Goal: Transaction & Acquisition: Book appointment/travel/reservation

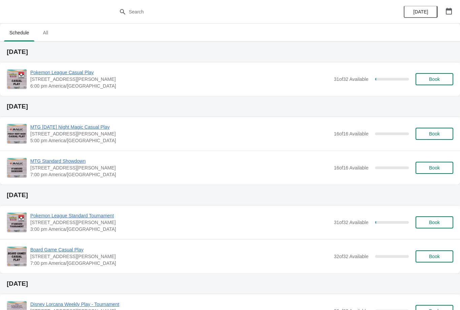
click at [424, 85] on button "Book" at bounding box center [434, 79] width 38 height 12
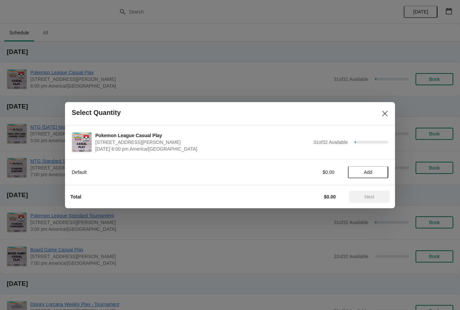
click at [378, 172] on span "Add" at bounding box center [368, 171] width 28 height 5
click at [383, 164] on div "Default $5.95 1" at bounding box center [230, 168] width 316 height 19
click at [382, 170] on icon at bounding box center [379, 171] width 7 height 7
click at [382, 195] on span "Next" at bounding box center [369, 196] width 30 height 5
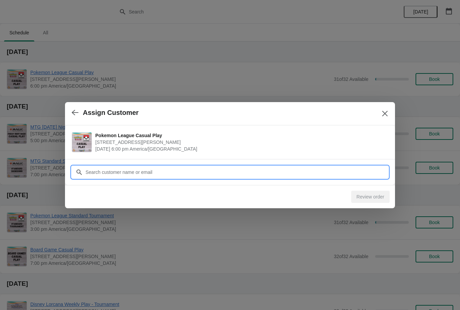
click at [372, 168] on input "Customer" at bounding box center [236, 172] width 303 height 12
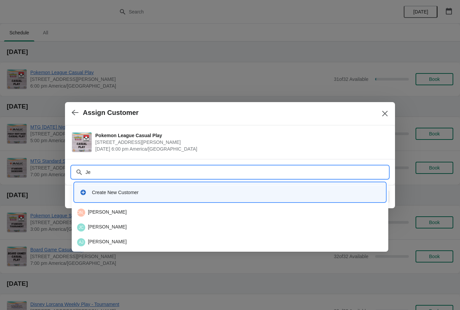
type input "J"
type input "Lyon"
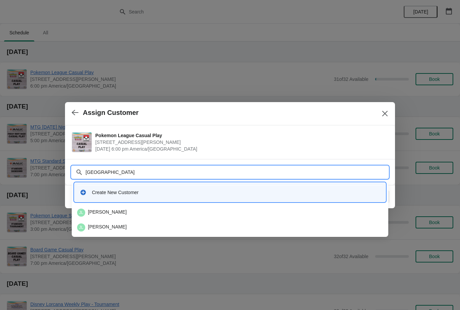
click at [213, 212] on div "JL Josh Lyon" at bounding box center [230, 212] width 306 height 8
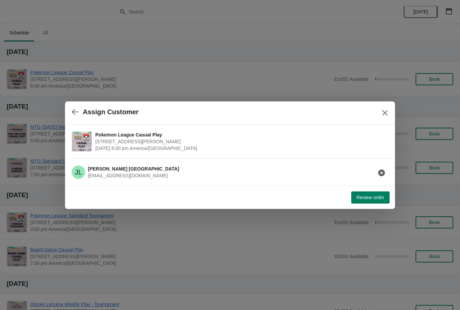
click at [382, 177] on button "button" at bounding box center [381, 173] width 12 height 12
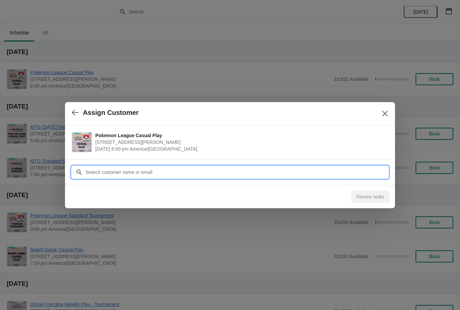
click at [363, 172] on input "Customer" at bounding box center [236, 172] width 303 height 12
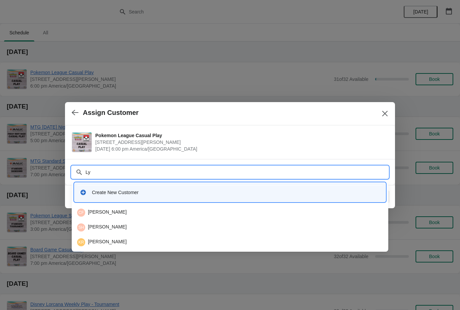
type input "L"
type input "J"
type input "Lyon"
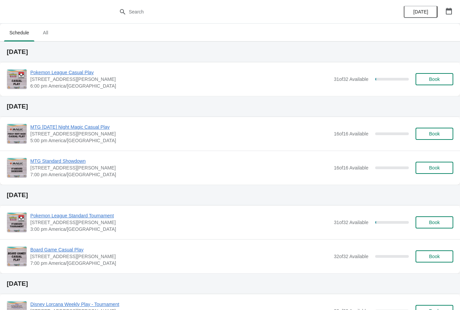
click at [438, 84] on button "Book" at bounding box center [434, 79] width 38 height 12
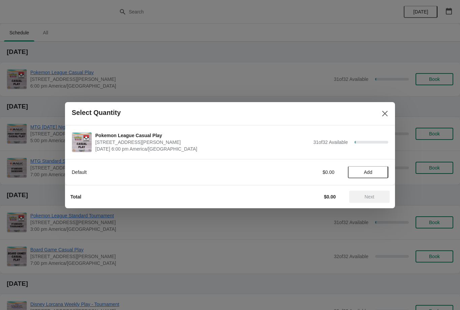
click at [381, 170] on span "Add" at bounding box center [368, 171] width 28 height 5
click at [379, 172] on icon at bounding box center [379, 172] width 2 height 2
click at [376, 194] on span "Next" at bounding box center [369, 196] width 30 height 5
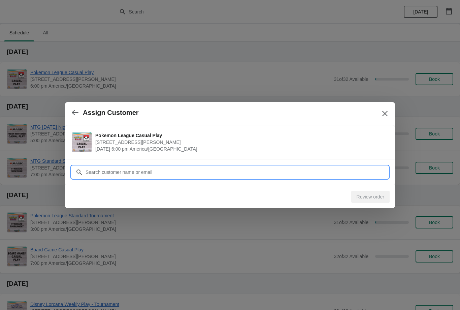
click at [368, 169] on input "Customer" at bounding box center [236, 172] width 303 height 12
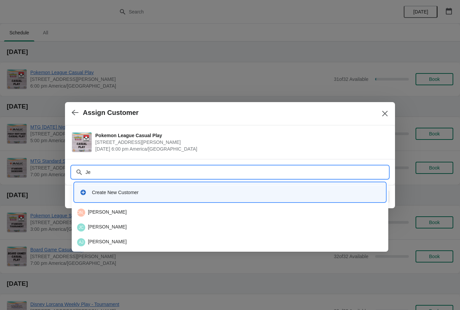
type input "J"
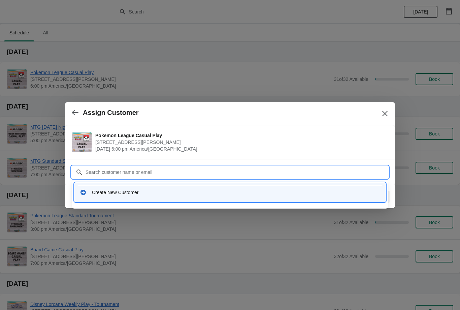
click at [312, 201] on div "Create New Customer" at bounding box center [229, 191] width 311 height 19
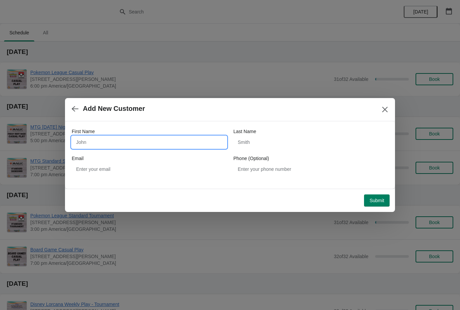
click at [206, 137] on input "First Name" at bounding box center [149, 142] width 155 height 12
type input "Jesse"
click at [302, 146] on input "Last Name" at bounding box center [310, 142] width 155 height 12
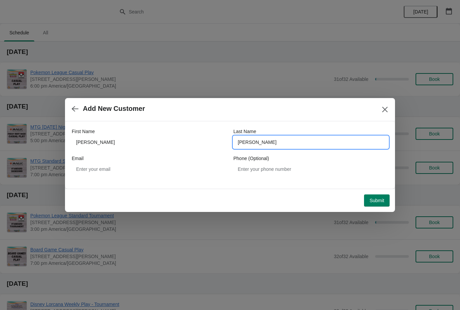
type input "Lyons"
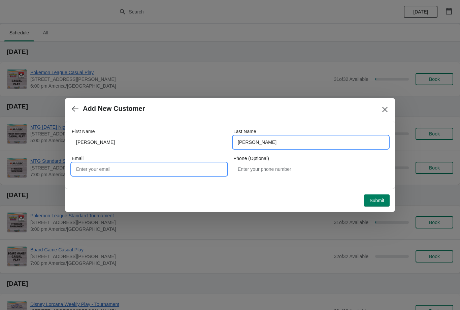
click at [210, 164] on input "Email" at bounding box center [149, 169] width 155 height 12
type input "Jp.lyons87@gmail.com"
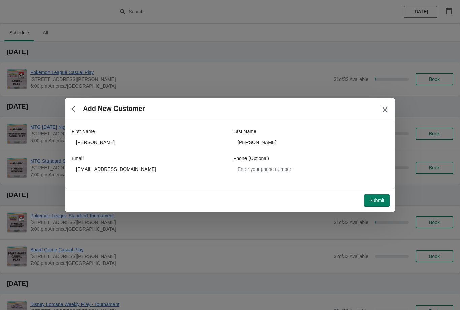
click at [384, 203] on button "Submit" at bounding box center [377, 200] width 26 height 12
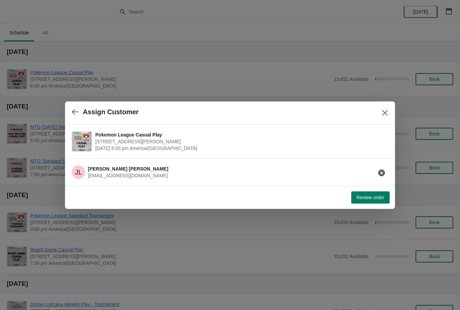
click at [364, 221] on div at bounding box center [230, 155] width 460 height 310
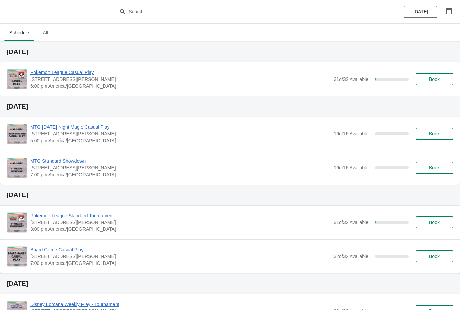
click at [378, 200] on div "[DATE]" at bounding box center [230, 194] width 460 height 21
click at [448, 84] on button "Book" at bounding box center [434, 79] width 38 height 12
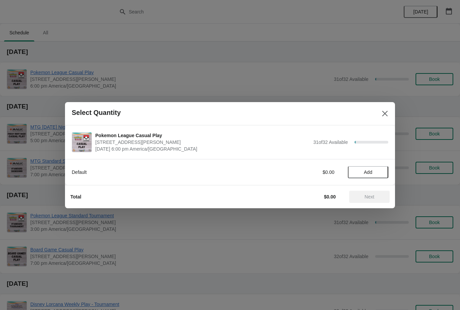
click at [371, 172] on span "Add" at bounding box center [368, 171] width 8 height 5
click at [381, 172] on icon at bounding box center [379, 171] width 7 height 7
click at [369, 194] on span "Next" at bounding box center [369, 196] width 10 height 5
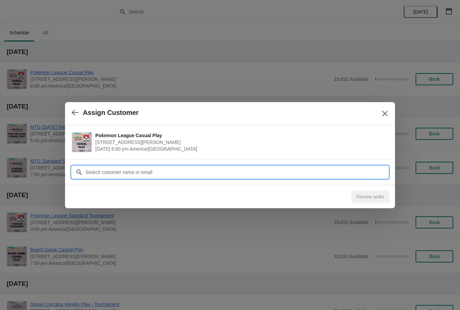
click at [353, 168] on input "Customer" at bounding box center [236, 172] width 303 height 12
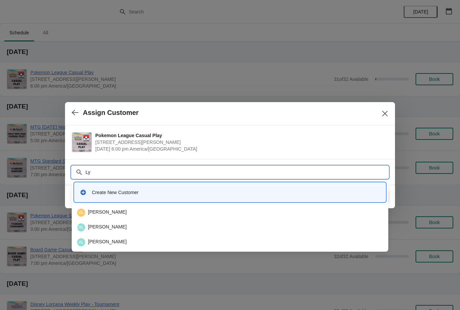
type input "Lyo"
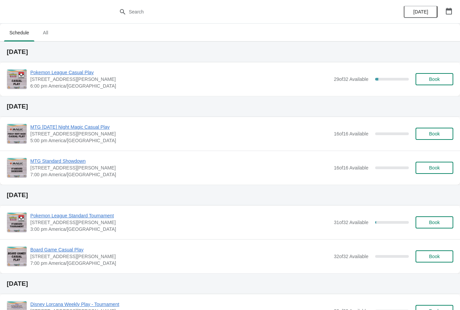
click at [78, 70] on span "Pokemon League Casual Play" at bounding box center [180, 72] width 300 height 7
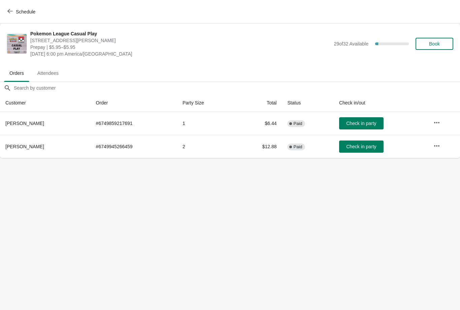
click at [13, 11] on span "Schedule" at bounding box center [22, 11] width 27 height 6
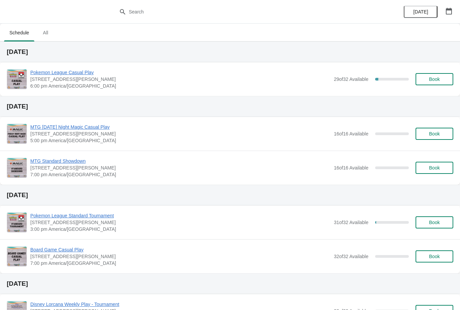
click at [442, 84] on button "Book" at bounding box center [434, 79] width 38 height 12
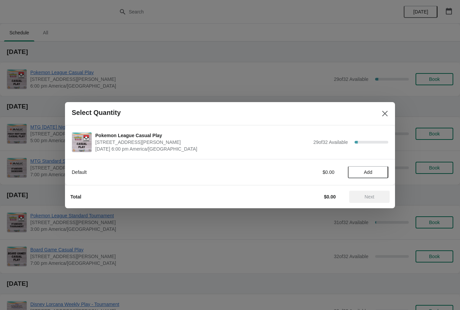
click at [370, 172] on span "Add" at bounding box center [368, 171] width 8 height 5
click at [373, 197] on span "Next" at bounding box center [369, 196] width 10 height 5
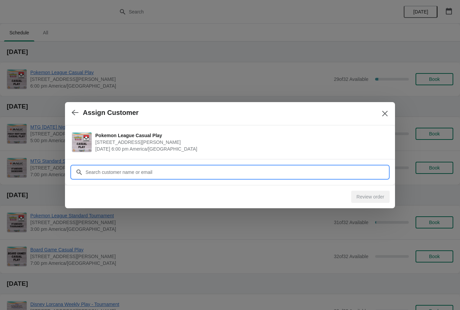
click at [345, 175] on input "Customer" at bounding box center [236, 172] width 303 height 12
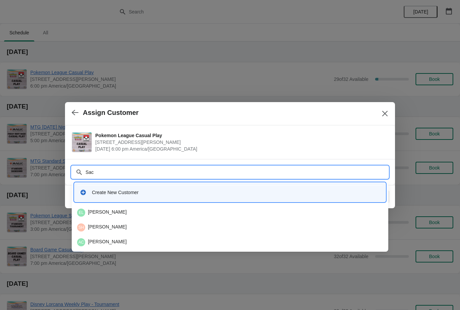
type input "Sacc"
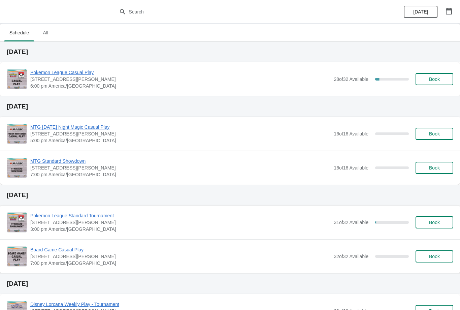
click at [451, 10] on icon "button" at bounding box center [449, 11] width 6 height 7
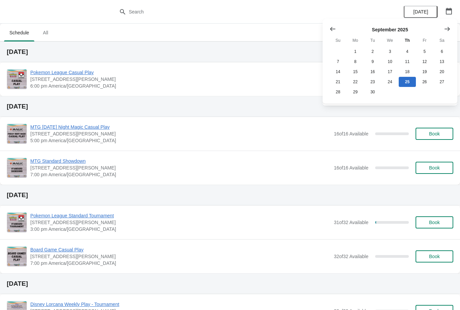
click at [446, 28] on icon "Show next month, October 2025" at bounding box center [446, 29] width 7 height 7
click at [446, 28] on icon "Show next month, November 2025" at bounding box center [446, 29] width 7 height 7
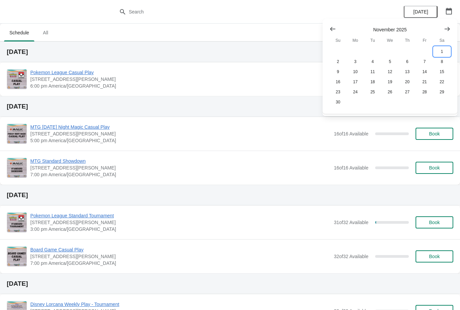
click at [441, 49] on button "1" at bounding box center [441, 51] width 17 height 10
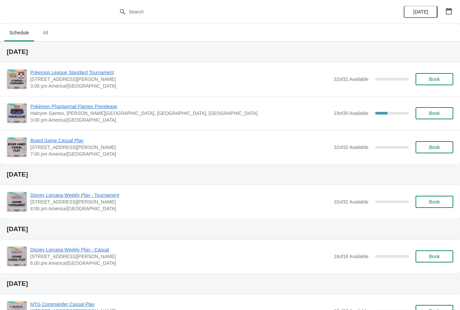
click at [448, 11] on icon "button" at bounding box center [448, 11] width 7 height 7
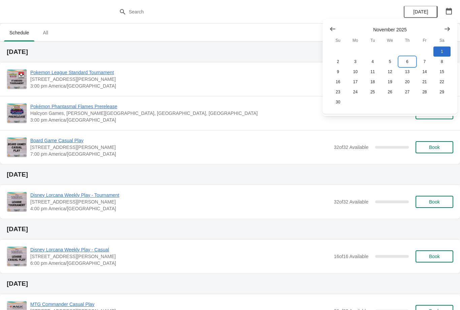
click at [413, 58] on button "6" at bounding box center [406, 62] width 17 height 10
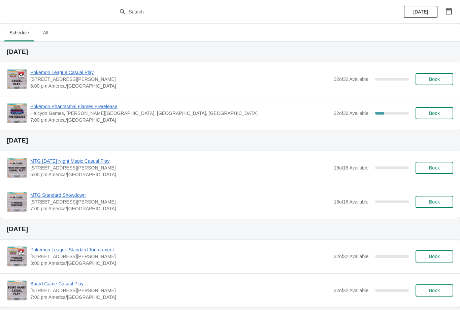
click at [436, 13] on button "[DATE]" at bounding box center [420, 12] width 34 height 12
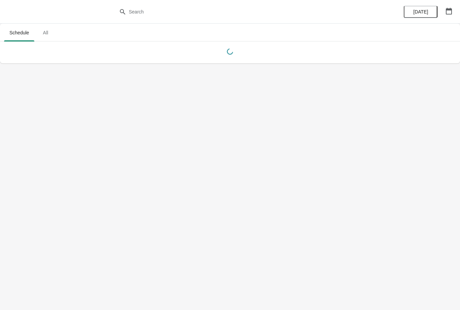
click at [454, 8] on button "button" at bounding box center [448, 11] width 12 height 12
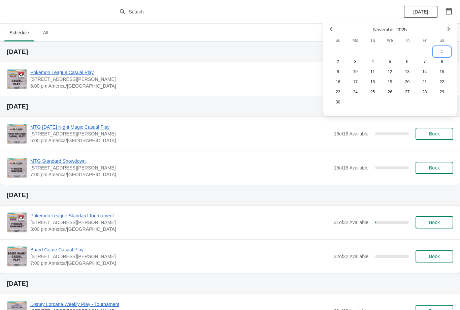
click at [443, 48] on button "1" at bounding box center [441, 51] width 17 height 10
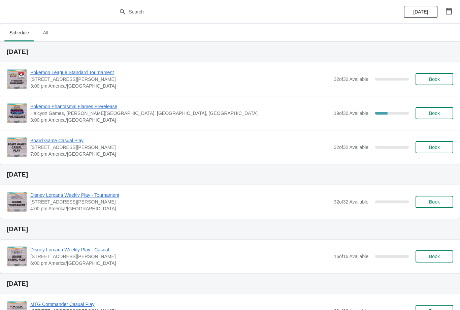
click at [442, 112] on span "Book" at bounding box center [434, 112] width 26 height 5
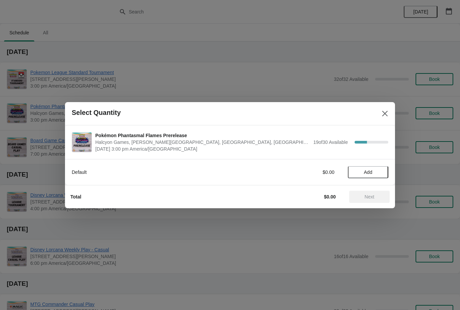
click at [382, 170] on span "Add" at bounding box center [368, 171] width 28 height 5
click at [385, 169] on div "1" at bounding box center [368, 171] width 40 height 7
click at [385, 170] on div "1" at bounding box center [368, 171] width 40 height 7
click at [383, 170] on icon at bounding box center [379, 171] width 7 height 7
click at [380, 172] on icon at bounding box center [379, 172] width 2 height 2
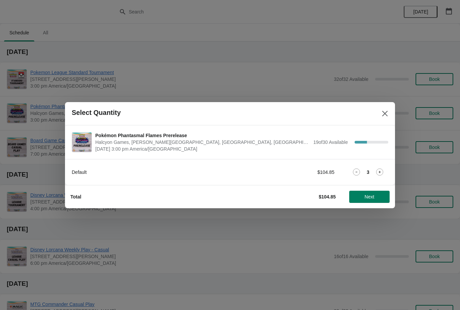
click at [374, 196] on span "Next" at bounding box center [369, 196] width 10 height 5
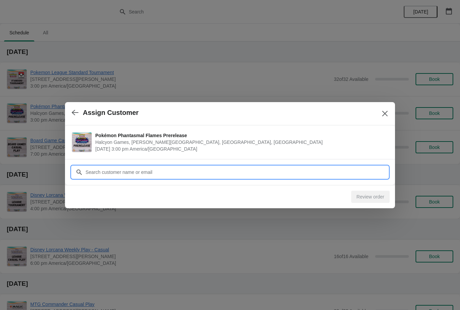
click at [356, 172] on input "Customer" at bounding box center [236, 172] width 303 height 12
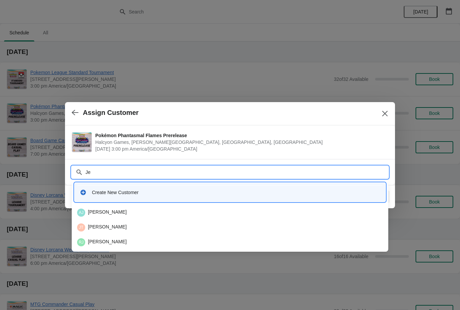
type input "J"
type input "M"
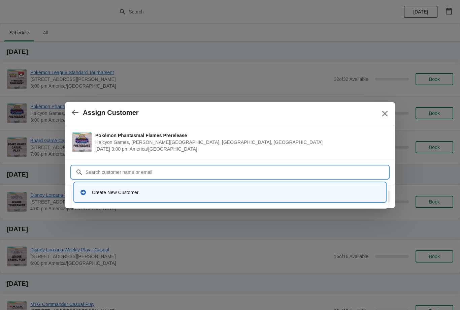
click at [276, 192] on div "Create New Customer" at bounding box center [236, 192] width 288 height 7
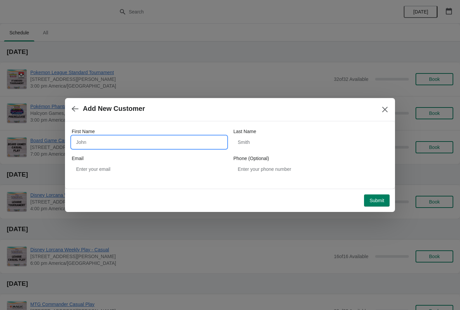
click at [141, 140] on input "First Name" at bounding box center [149, 142] width 155 height 12
click at [79, 113] on button "button" at bounding box center [75, 108] width 12 height 13
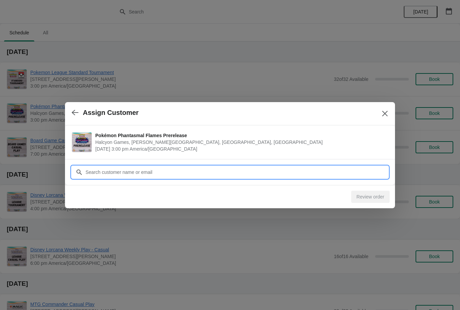
click at [234, 169] on input "Customer" at bounding box center [236, 172] width 303 height 12
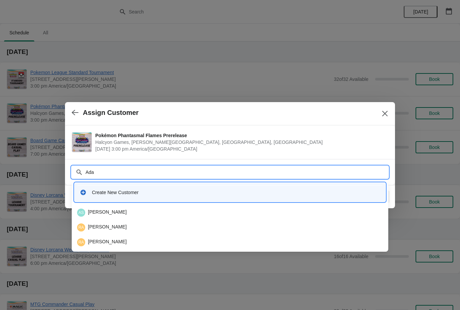
type input "Adam"
click at [186, 210] on div "AS Adam Sparks" at bounding box center [230, 212] width 306 height 8
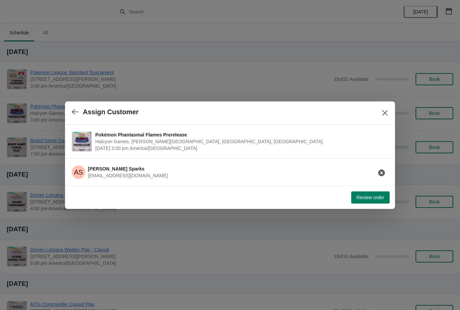
click at [376, 201] on button "Review order" at bounding box center [370, 197] width 38 height 12
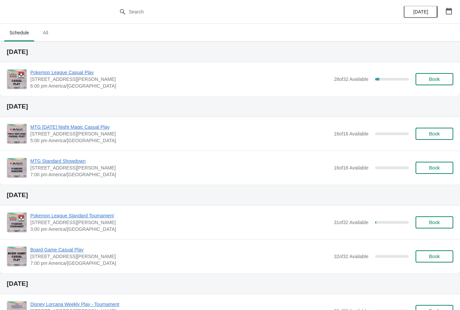
click at [441, 80] on span "Book" at bounding box center [434, 78] width 26 height 5
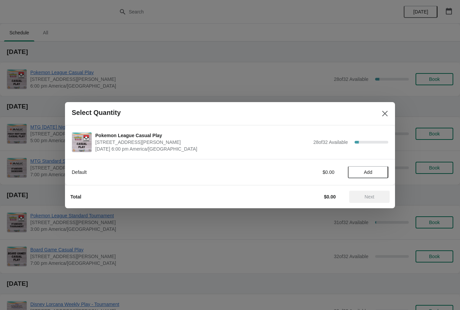
click at [380, 177] on button "Add" at bounding box center [368, 172] width 40 height 12
click at [379, 197] on span "Next" at bounding box center [369, 196] width 30 height 5
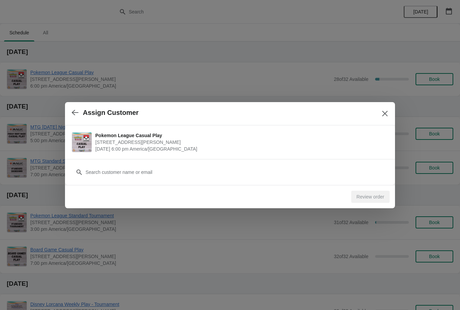
click at [332, 164] on div "Customer" at bounding box center [230, 168] width 316 height 19
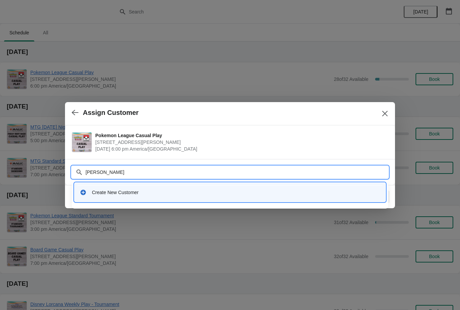
type input "Adam s"
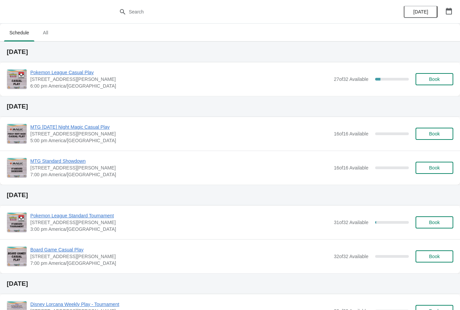
click at [452, 15] on button "button" at bounding box center [448, 11] width 12 height 12
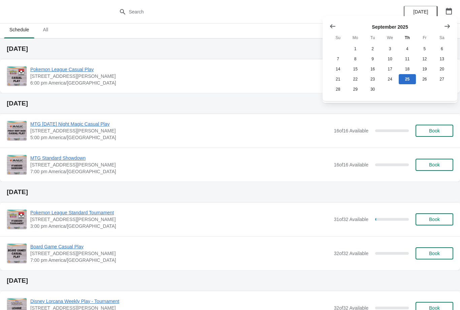
scroll to position [11, 0]
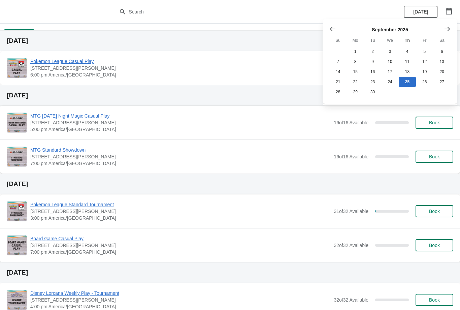
click at [451, 29] on button "Show next month, October 2025" at bounding box center [447, 29] width 12 height 12
click at [338, 59] on button "5" at bounding box center [337, 62] width 17 height 10
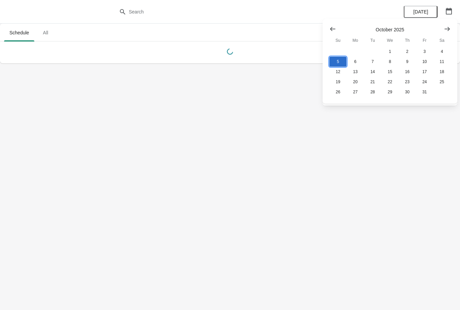
scroll to position [0, 0]
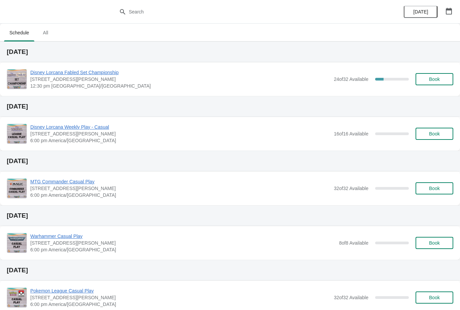
click at [438, 80] on span "Book" at bounding box center [434, 78] width 11 height 5
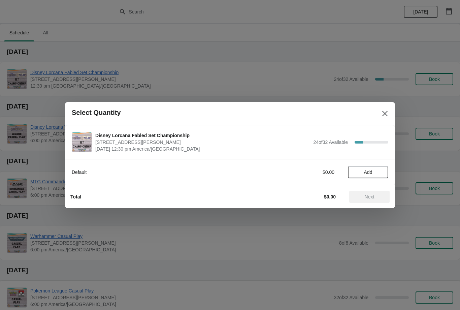
click at [374, 175] on button "Add" at bounding box center [368, 172] width 40 height 12
click at [376, 194] on span "Next" at bounding box center [369, 196] width 30 height 5
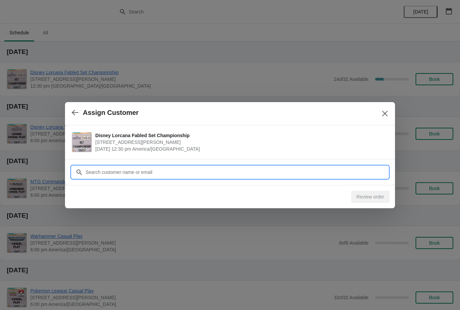
click at [343, 169] on input "Customer" at bounding box center [236, 172] width 303 height 12
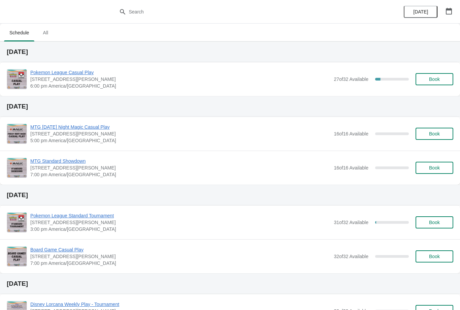
scroll to position [0, 0]
click at [431, 79] on span "Book" at bounding box center [434, 78] width 11 height 5
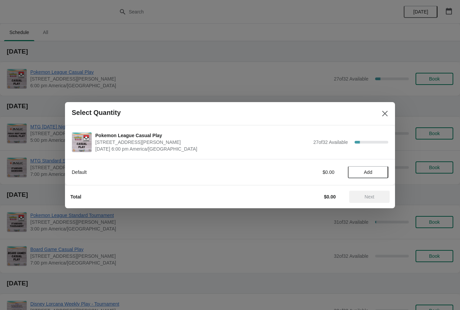
click at [379, 168] on button "Add" at bounding box center [368, 172] width 40 height 12
click at [373, 199] on span "Next" at bounding box center [369, 196] width 10 height 5
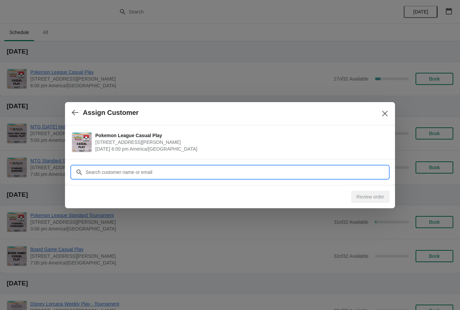
click at [348, 172] on input "Customer" at bounding box center [236, 172] width 303 height 12
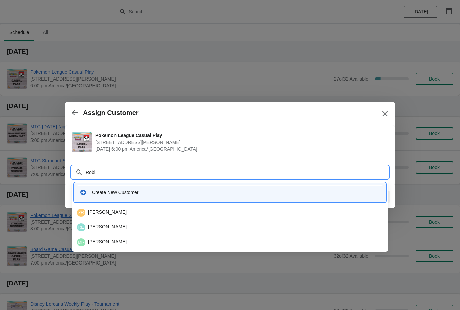
type input "[PERSON_NAME]"
click at [145, 227] on div "RE [PERSON_NAME]" at bounding box center [230, 227] width 306 height 8
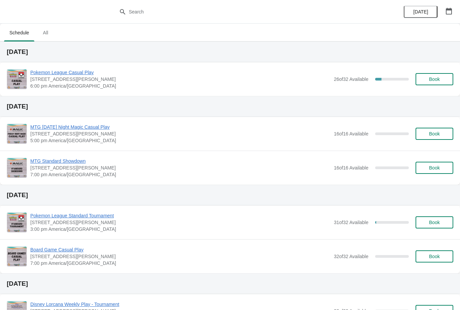
click at [426, 76] on button "Book" at bounding box center [434, 79] width 38 height 12
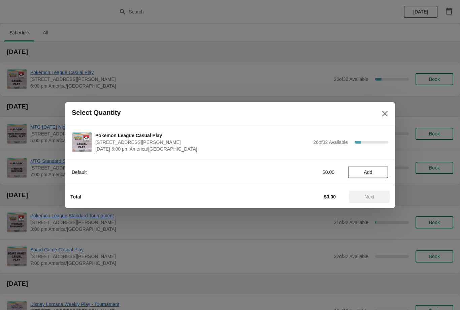
click at [367, 178] on button "Add" at bounding box center [368, 172] width 40 height 12
click at [364, 198] on span "Next" at bounding box center [369, 196] width 10 height 5
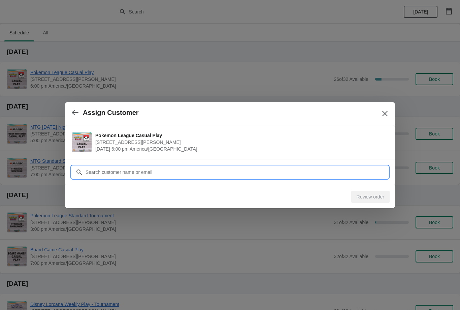
click at [224, 173] on input "Customer" at bounding box center [236, 172] width 303 height 12
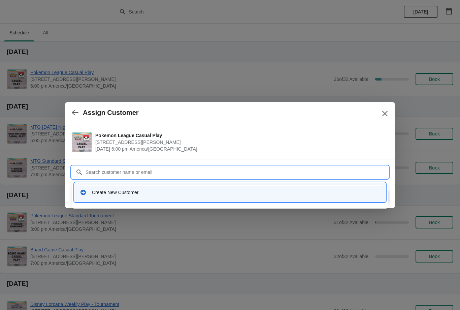
click at [99, 195] on div "Create New Customer" at bounding box center [236, 192] width 288 height 7
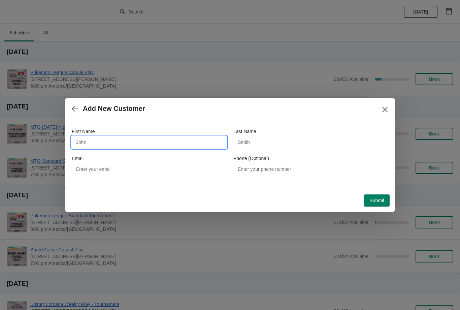
click at [104, 146] on input "First Name" at bounding box center [149, 142] width 155 height 12
type input "Jose"
click at [307, 134] on div "Last Name" at bounding box center [310, 131] width 155 height 7
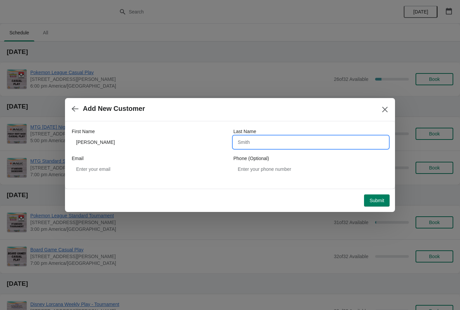
click at [303, 143] on input "Last Name" at bounding box center [310, 142] width 155 height 12
type input "Hernadez"
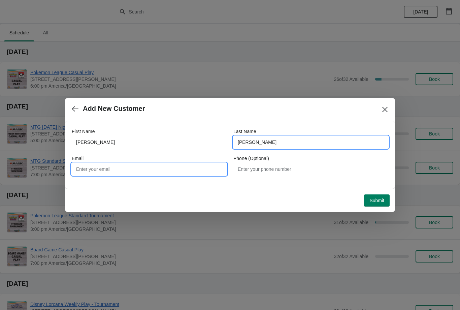
click at [172, 171] on input "Email" at bounding box center [149, 169] width 155 height 12
type input "Pfchernadez92@yahoo.com"
click at [320, 144] on input "Hernadez" at bounding box center [310, 142] width 155 height 12
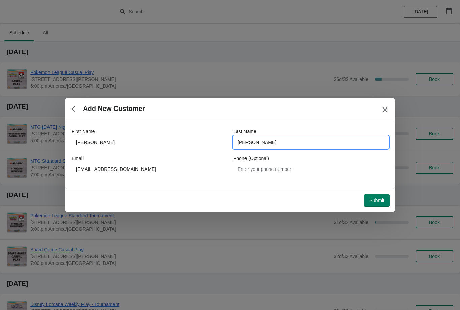
type input "Hernandez"
click at [383, 199] on span "Submit" at bounding box center [376, 200] width 15 height 5
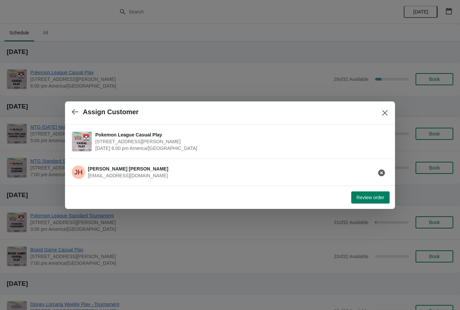
click at [383, 197] on span "Review order" at bounding box center [370, 196] width 28 height 5
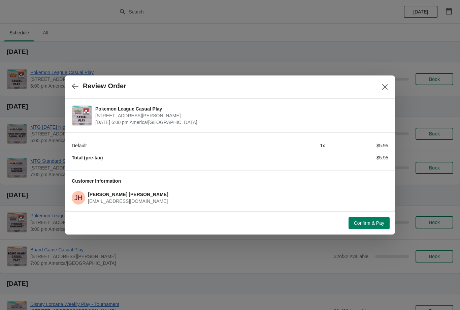
click at [377, 225] on span "Confirm & Pay" at bounding box center [369, 222] width 30 height 5
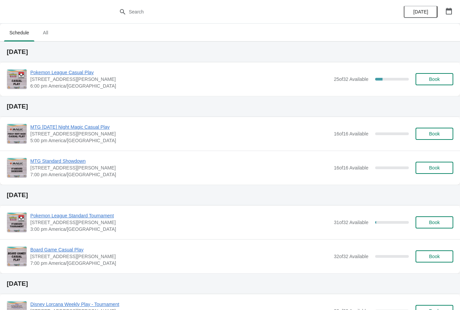
click at [430, 81] on span "Book" at bounding box center [434, 78] width 11 height 5
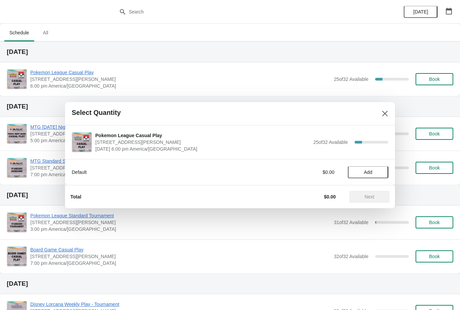
click at [377, 168] on button "Add" at bounding box center [368, 172] width 40 height 12
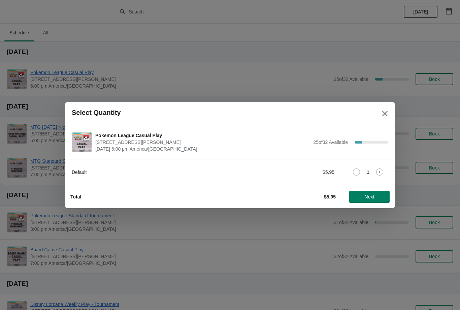
click at [382, 169] on icon at bounding box center [379, 171] width 7 height 7
click at [372, 194] on span "Next" at bounding box center [369, 196] width 10 height 5
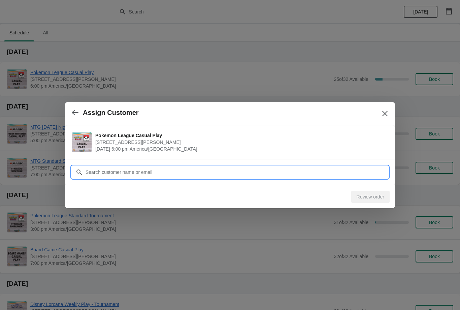
click at [186, 166] on input "Customer" at bounding box center [236, 172] width 303 height 12
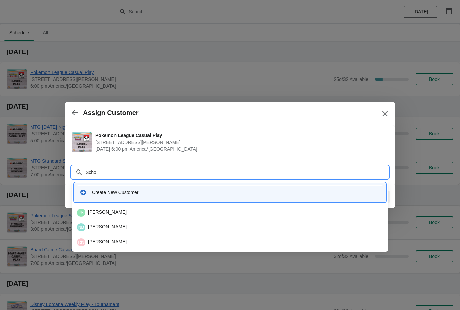
type input "Schoo"
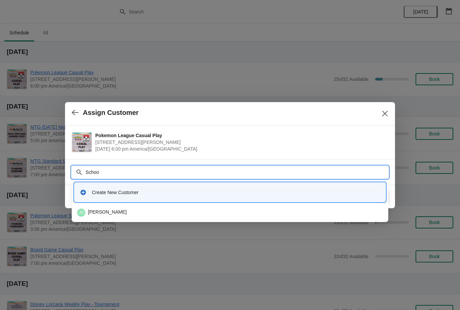
click at [118, 212] on div "JS Julia Schoonover" at bounding box center [230, 212] width 306 height 8
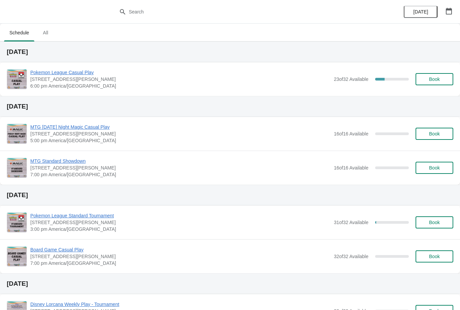
click at [437, 82] on span "Book" at bounding box center [434, 78] width 11 height 5
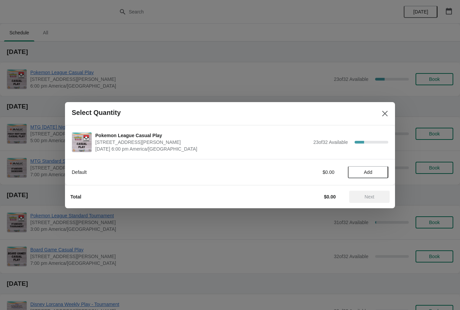
click at [373, 169] on span "Add" at bounding box center [368, 171] width 28 height 5
click at [374, 194] on span "Next" at bounding box center [369, 196] width 10 height 5
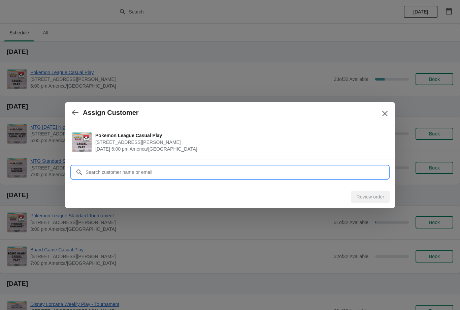
click at [189, 166] on input "Customer" at bounding box center [236, 172] width 303 height 12
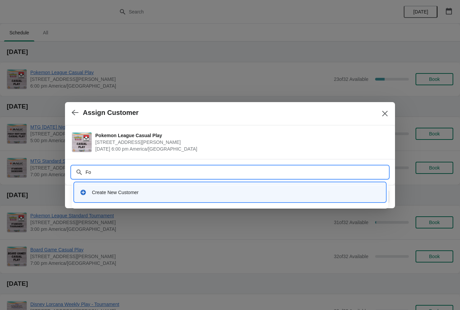
type input "Fon"
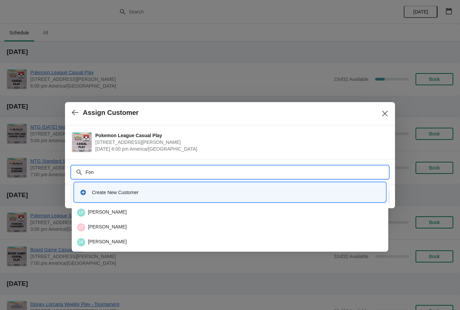
click at [130, 210] on div "LF Lucas Fontentot" at bounding box center [230, 212] width 306 height 8
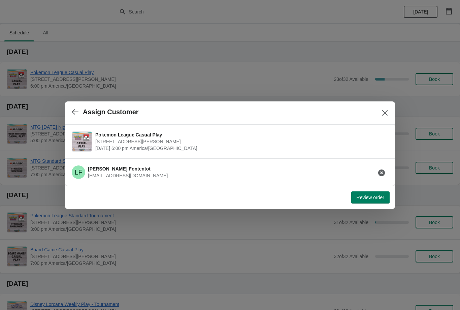
click at [363, 195] on span "Review order" at bounding box center [370, 196] width 28 height 5
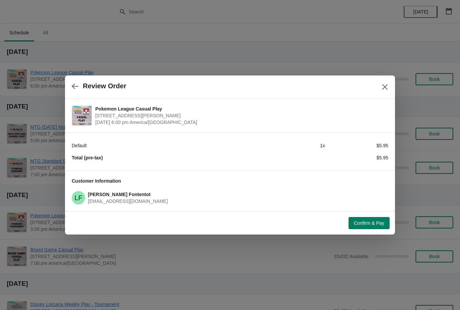
click at [368, 225] on span "Confirm & Pay" at bounding box center [369, 222] width 30 height 5
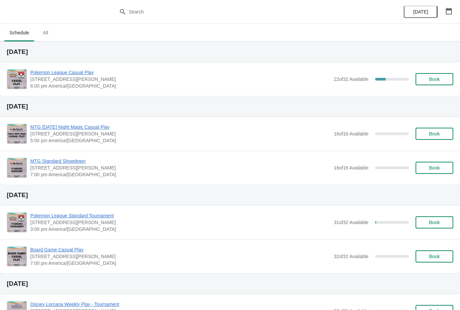
click at [441, 76] on span "Book" at bounding box center [434, 78] width 26 height 5
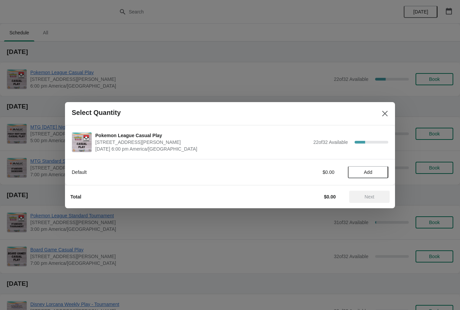
click at [376, 172] on span "Add" at bounding box center [368, 171] width 28 height 5
click at [380, 195] on span "Next" at bounding box center [369, 196] width 30 height 5
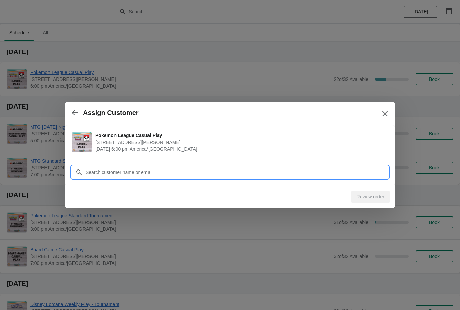
click at [352, 172] on input "Customer" at bounding box center [236, 172] width 303 height 12
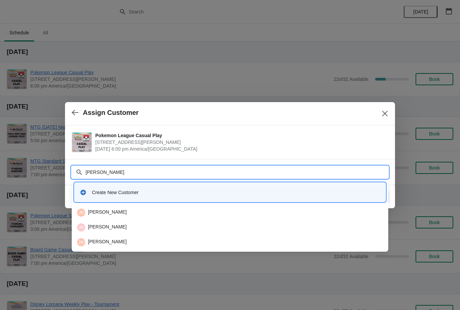
type input "Naveed"
click at [195, 212] on div "NK Naveed Khatak" at bounding box center [230, 212] width 306 height 8
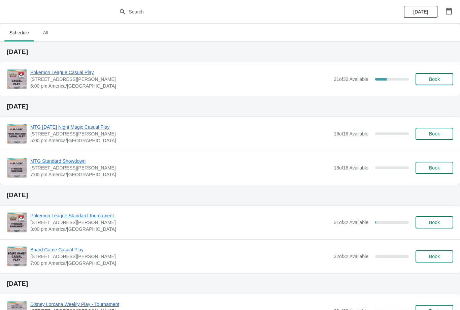
click at [442, 16] on button "button" at bounding box center [448, 11] width 12 height 12
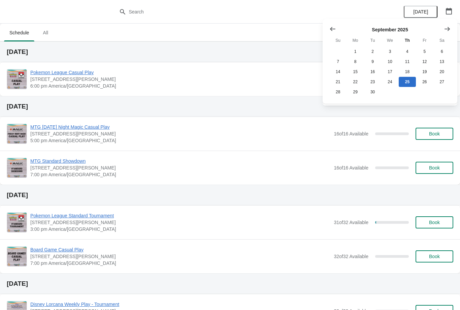
click at [449, 30] on icon "Show next month, October 2025" at bounding box center [446, 29] width 7 height 7
click at [446, 29] on icon "Show next month, November 2025" at bounding box center [446, 29] width 5 height 4
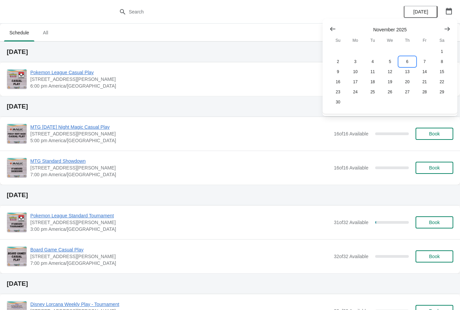
click at [403, 63] on button "6" at bounding box center [406, 62] width 17 height 10
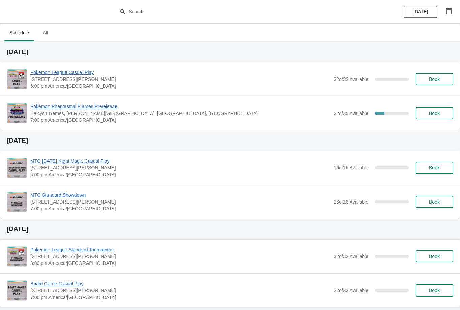
click at [435, 113] on span "Book" at bounding box center [434, 112] width 11 height 5
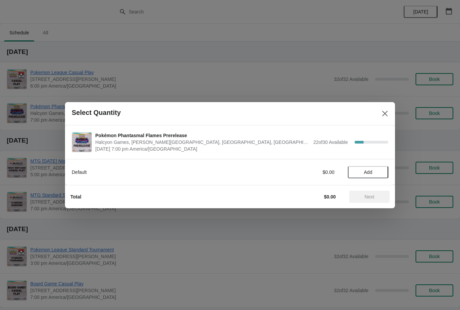
click at [373, 169] on span "Add" at bounding box center [368, 171] width 28 height 5
click at [374, 197] on span "Next" at bounding box center [369, 196] width 10 height 5
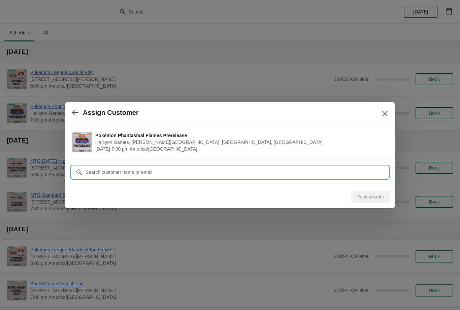
click at [354, 170] on input "Customer" at bounding box center [236, 172] width 303 height 12
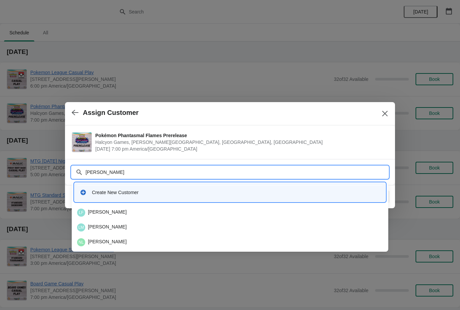
type input "Lucas"
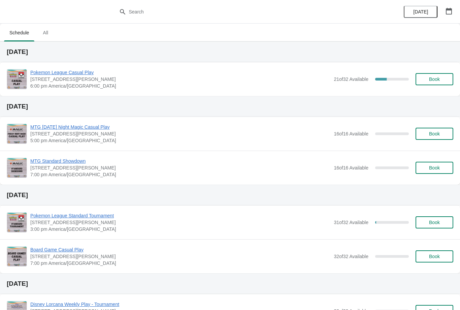
click at [442, 84] on button "Book" at bounding box center [434, 79] width 38 height 12
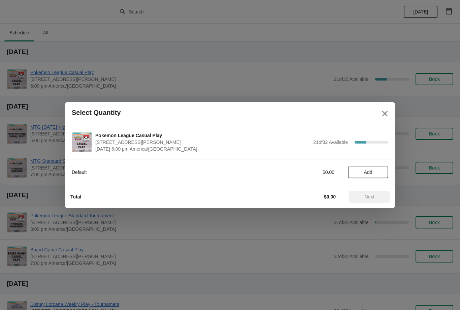
click at [381, 166] on button "Add" at bounding box center [368, 172] width 40 height 12
click at [375, 193] on button "Next" at bounding box center [369, 196] width 40 height 12
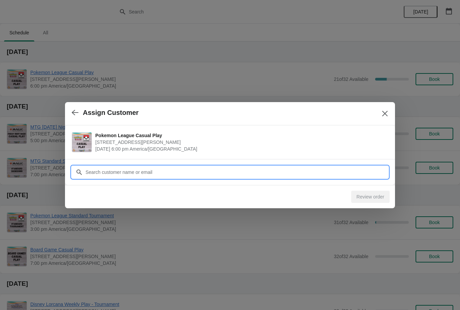
click at [355, 168] on input "Customer" at bounding box center [236, 172] width 303 height 12
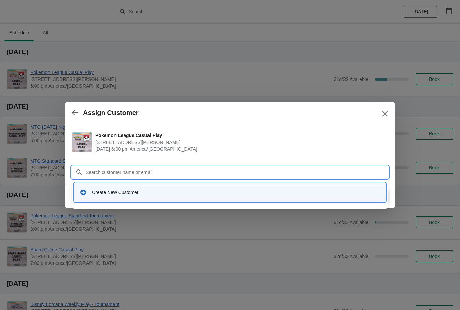
type input "X"
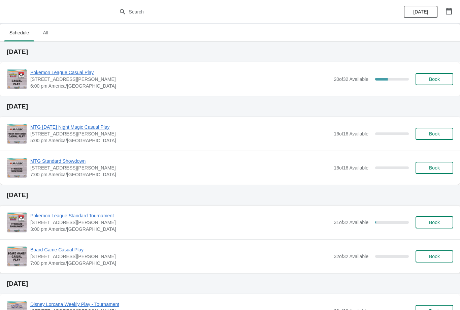
click at [443, 79] on span "Book" at bounding box center [434, 78] width 26 height 5
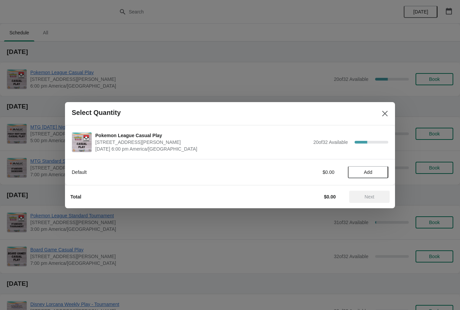
click at [377, 170] on span "Add" at bounding box center [368, 171] width 28 height 5
click at [376, 198] on span "Next" at bounding box center [369, 196] width 30 height 5
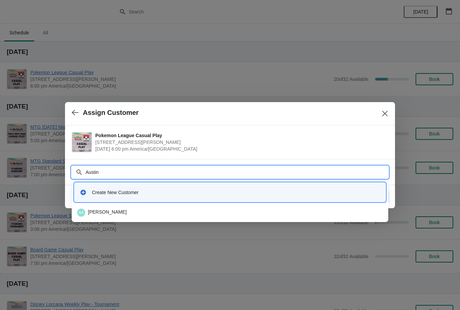
type input "Austin"
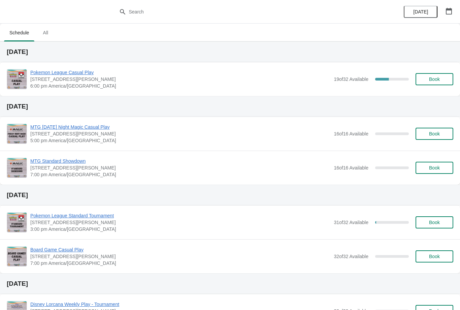
click at [442, 78] on span "Book" at bounding box center [434, 78] width 26 height 5
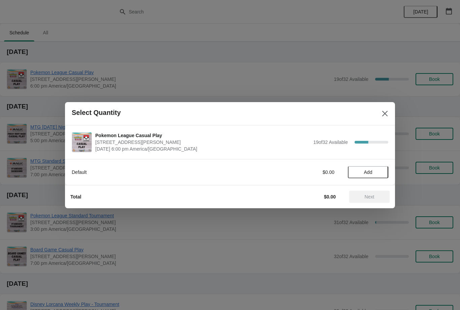
click at [377, 172] on span "Add" at bounding box center [368, 171] width 28 height 5
click at [380, 197] on span "Next" at bounding box center [369, 196] width 30 height 5
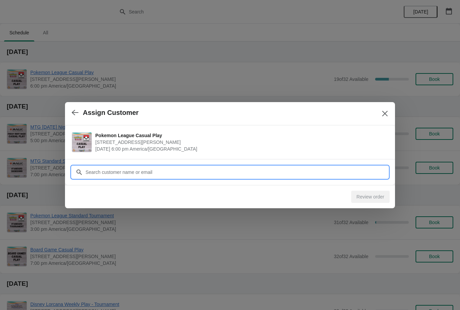
click at [364, 169] on input "Customer" at bounding box center [236, 172] width 303 height 12
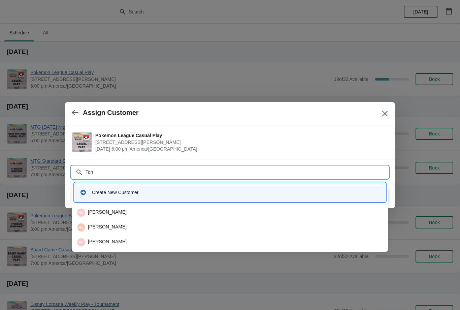
type input "[PERSON_NAME]"
click at [197, 210] on div "AV [PERSON_NAME]" at bounding box center [230, 212] width 306 height 8
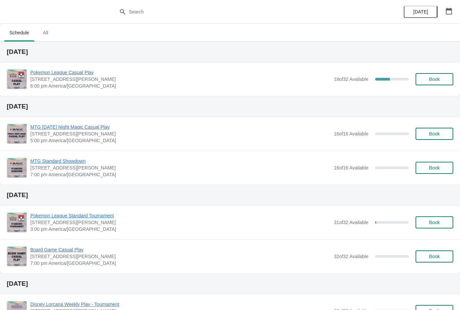
click at [434, 84] on button "Book" at bounding box center [434, 79] width 38 height 12
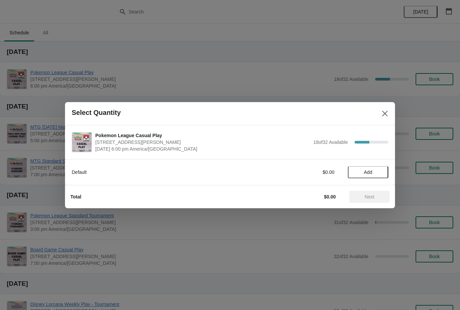
click at [376, 172] on span "Add" at bounding box center [368, 171] width 28 height 5
click at [371, 194] on span "Next" at bounding box center [369, 196] width 10 height 5
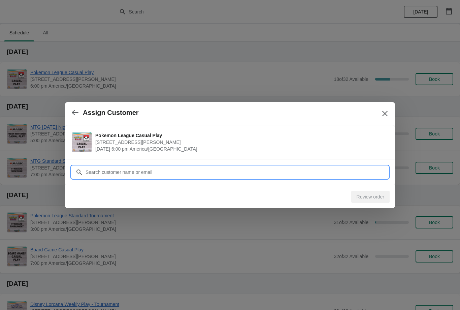
click at [201, 171] on input "Customer" at bounding box center [236, 172] width 303 height 12
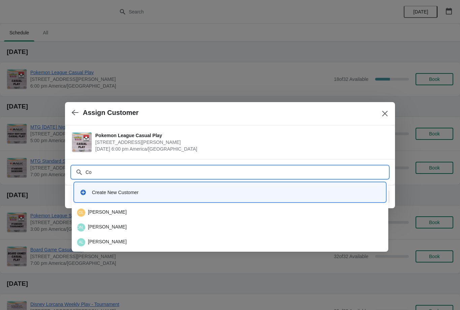
type input "C"
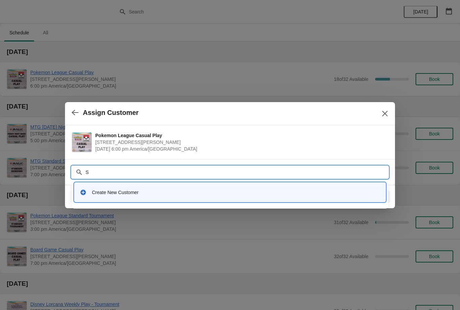
type input "Sl"
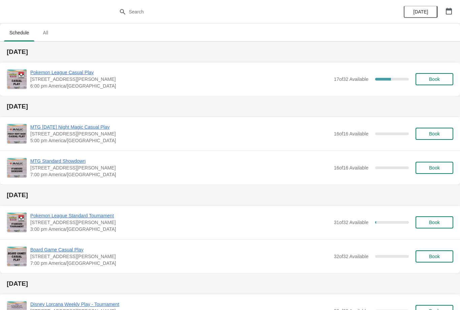
click at [440, 80] on span "Book" at bounding box center [434, 78] width 26 height 5
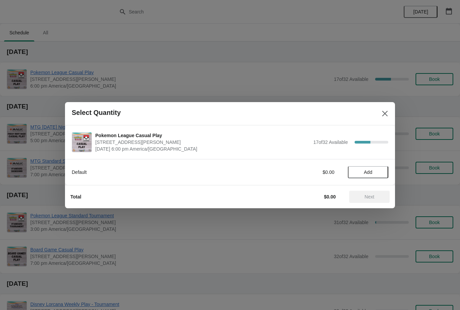
click at [364, 166] on button "Add" at bounding box center [368, 172] width 40 height 12
click at [367, 194] on span "Next" at bounding box center [369, 196] width 10 height 5
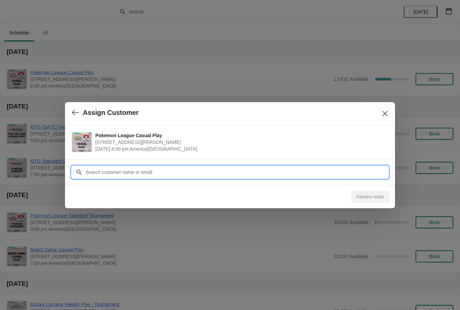
click at [212, 168] on input "Customer" at bounding box center [236, 172] width 303 height 12
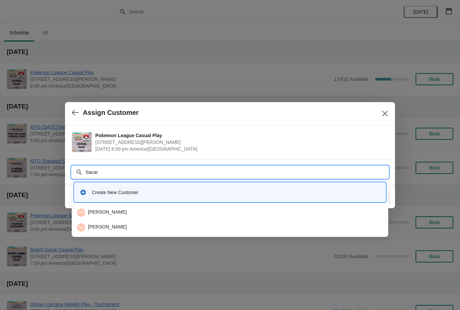
type input "Sacara"
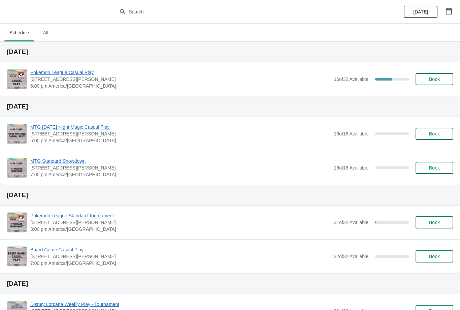
click at [447, 13] on icon "button" at bounding box center [448, 11] width 7 height 7
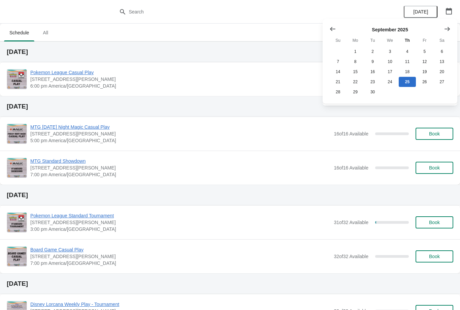
click at [446, 24] on button "Show next month, October 2025" at bounding box center [447, 29] width 12 height 12
click at [444, 25] on button "Show next month, November 2025" at bounding box center [447, 29] width 12 height 12
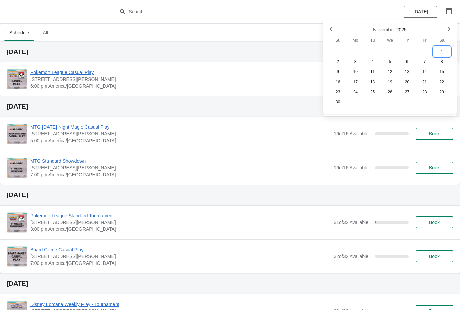
click at [441, 49] on button "1" at bounding box center [441, 51] width 17 height 10
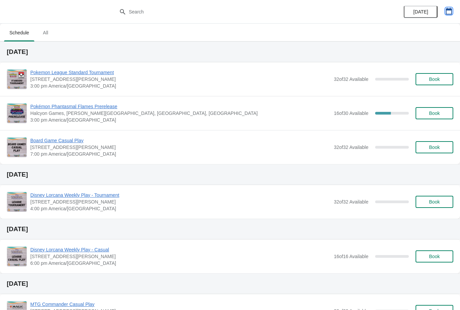
click at [450, 10] on icon "button" at bounding box center [449, 11] width 6 height 7
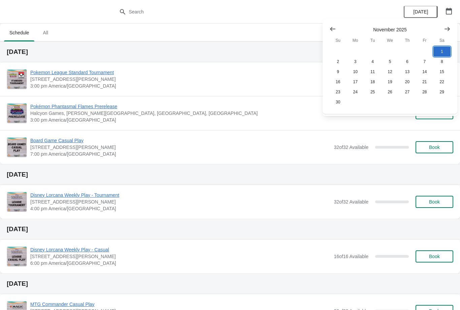
click at [442, 48] on button "1" at bounding box center [441, 51] width 17 height 10
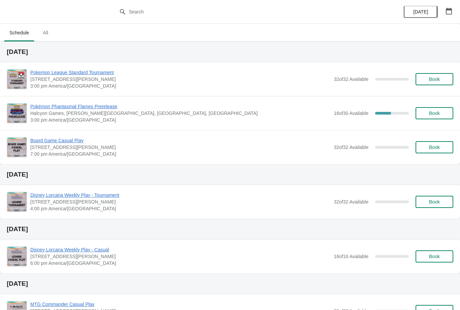
click at [428, 116] on button "Book" at bounding box center [434, 113] width 38 height 12
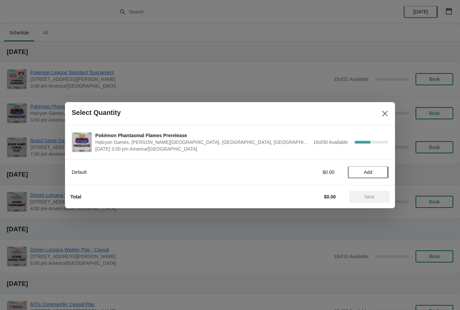
click at [371, 170] on span "Add" at bounding box center [368, 171] width 8 height 5
click at [383, 169] on div "1" at bounding box center [368, 171] width 40 height 7
click at [382, 169] on icon at bounding box center [379, 171] width 7 height 7
click at [379, 172] on icon at bounding box center [379, 172] width 2 height 2
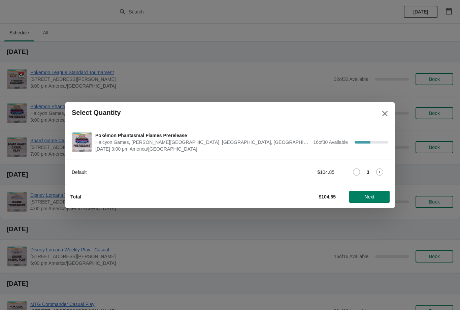
click at [376, 193] on button "Next" at bounding box center [369, 196] width 40 height 12
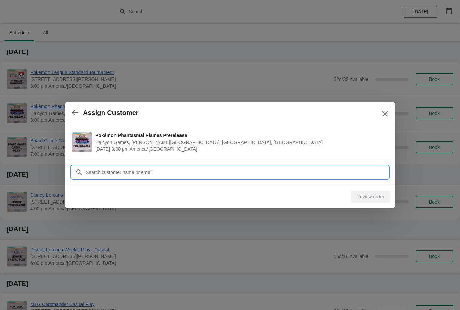
click at [332, 168] on input "Customer" at bounding box center [236, 172] width 303 height 12
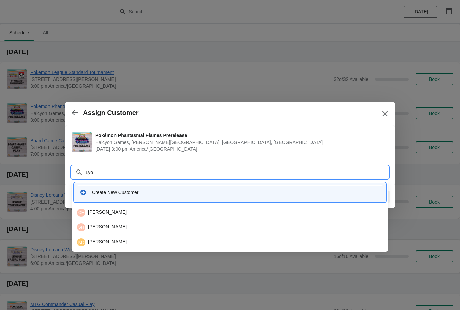
type input "Lyon"
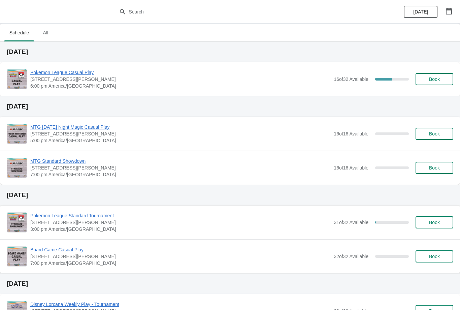
click at [448, 8] on icon "button" at bounding box center [448, 11] width 7 height 7
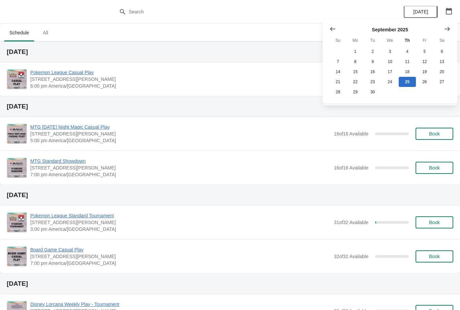
click at [448, 24] on button "Show next month, October 2025" at bounding box center [447, 29] width 12 height 12
click at [448, 27] on icon "Show next month, November 2025" at bounding box center [446, 29] width 7 height 7
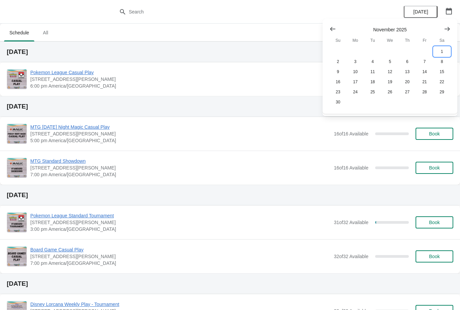
click at [443, 51] on button "1" at bounding box center [441, 51] width 17 height 10
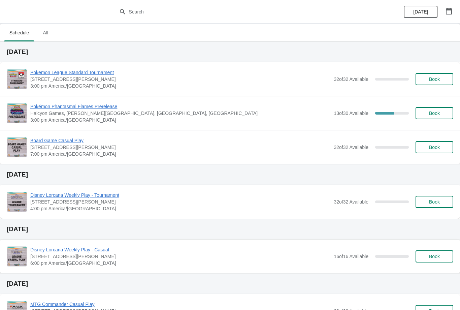
click at [430, 112] on span "Book" at bounding box center [434, 112] width 11 height 5
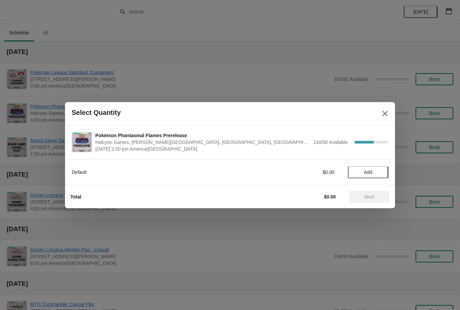
click at [366, 168] on button "Add" at bounding box center [368, 172] width 40 height 12
click at [379, 170] on icon at bounding box center [379, 171] width 7 height 7
click at [373, 195] on span "Next" at bounding box center [369, 196] width 10 height 5
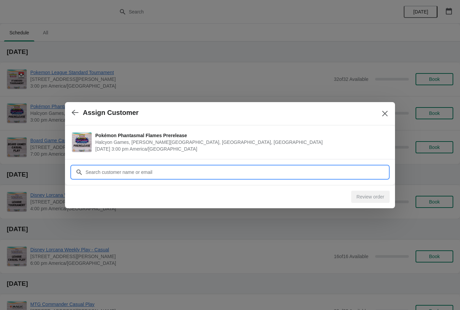
click at [207, 168] on input "Customer" at bounding box center [236, 172] width 303 height 12
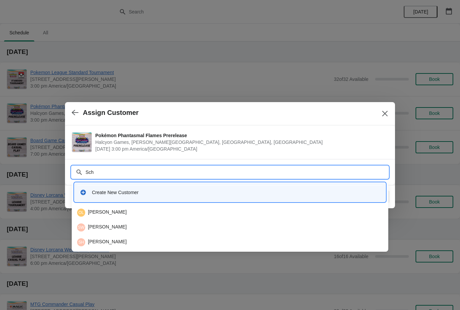
type input "Scho"
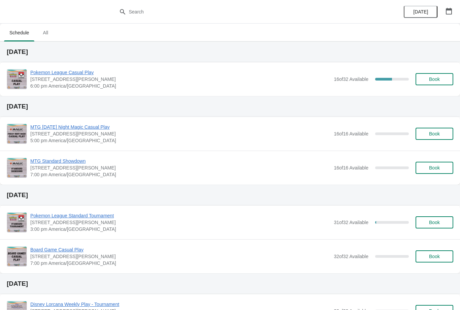
click at [447, 9] on icon "button" at bounding box center [449, 11] width 6 height 7
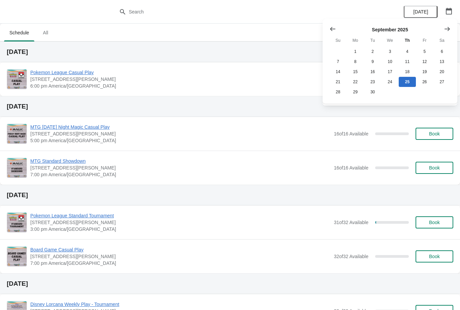
click at [447, 26] on icon "Show next month, October 2025" at bounding box center [446, 29] width 7 height 7
click at [446, 23] on button "Show next month, November 2025" at bounding box center [447, 29] width 12 height 12
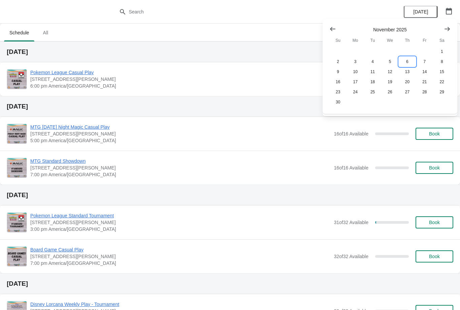
click at [402, 61] on button "6" at bounding box center [406, 62] width 17 height 10
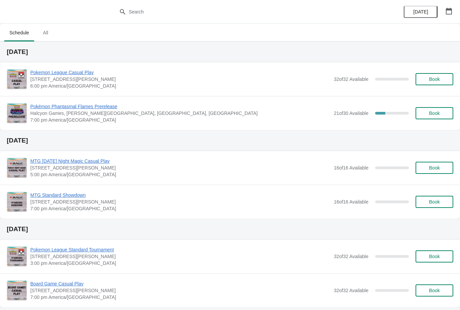
click at [436, 109] on button "Book" at bounding box center [434, 113] width 38 height 12
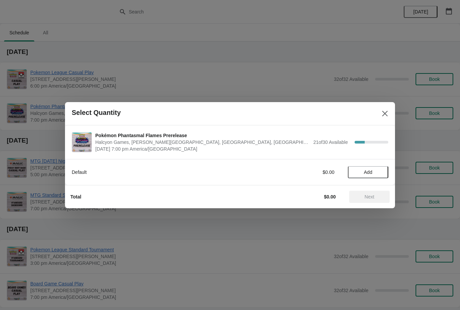
click at [377, 166] on button "Add" at bounding box center [368, 172] width 40 height 12
click at [382, 170] on icon at bounding box center [379, 171] width 7 height 7
click at [378, 197] on span "Next" at bounding box center [369, 196] width 30 height 5
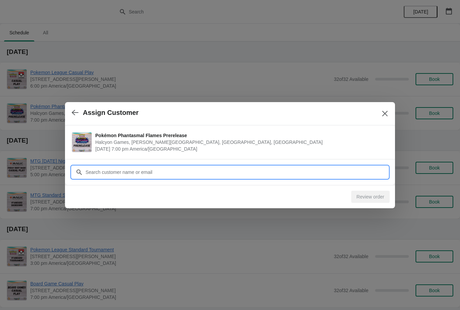
click at [205, 173] on input "Customer" at bounding box center [236, 172] width 303 height 12
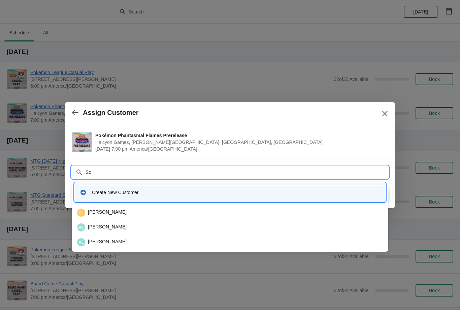
type input "Sch"
click at [138, 207] on div "JS Julia Schoonover" at bounding box center [229, 212] width 311 height 13
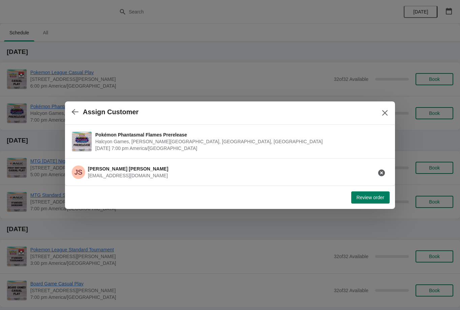
click at [376, 200] on button "Review order" at bounding box center [370, 197] width 38 height 12
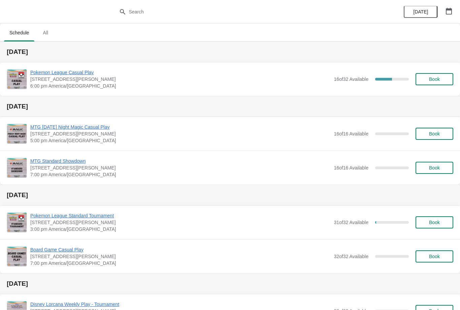
click at [446, 12] on icon "button" at bounding box center [449, 11] width 6 height 7
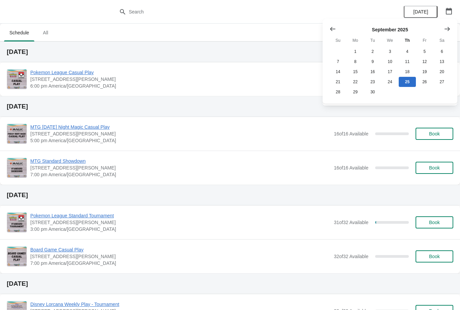
click at [442, 34] on button "Show next month, October 2025" at bounding box center [447, 29] width 12 height 12
click at [452, 25] on button "Show next month, November 2025" at bounding box center [447, 29] width 12 height 12
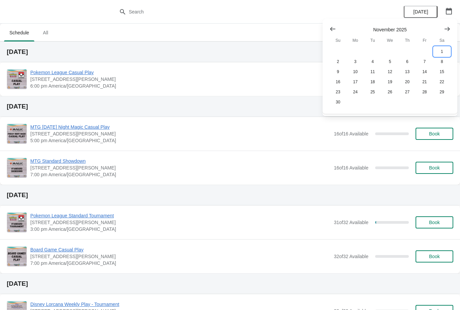
click at [443, 50] on button "1" at bounding box center [441, 51] width 17 height 10
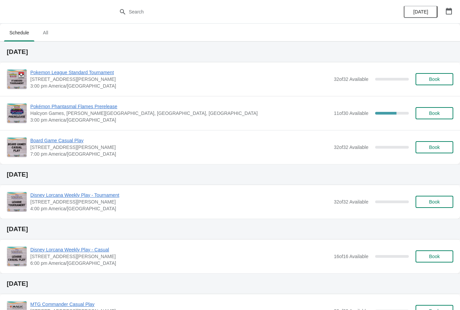
click at [440, 116] on button "Book" at bounding box center [434, 113] width 38 height 12
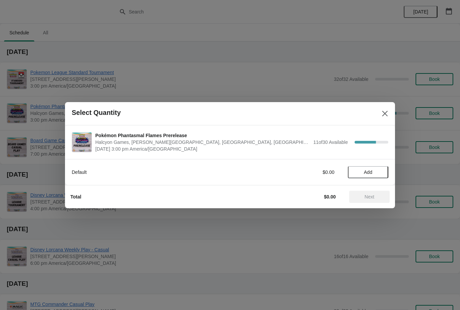
click at [372, 170] on span "Add" at bounding box center [368, 171] width 8 height 5
click at [370, 194] on span "Next" at bounding box center [369, 196] width 10 height 5
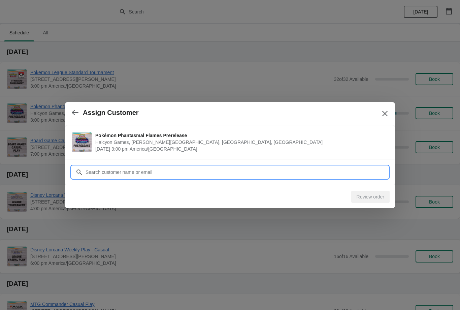
click at [333, 166] on input "Customer" at bounding box center [236, 172] width 303 height 12
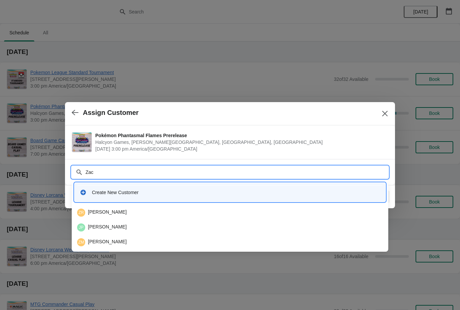
type input "Zach"
click at [234, 236] on div "ZR Zachary Rios" at bounding box center [229, 241] width 311 height 13
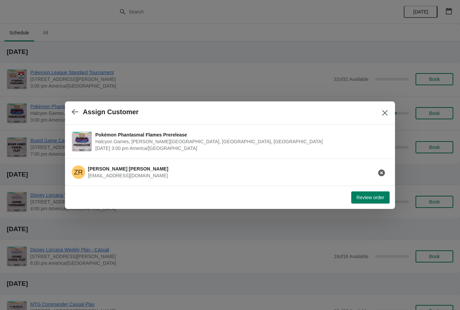
click at [382, 174] on icon "button" at bounding box center [381, 172] width 7 height 7
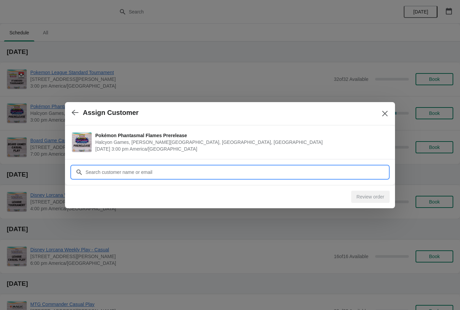
click at [350, 174] on input "Customer" at bounding box center [236, 172] width 303 height 12
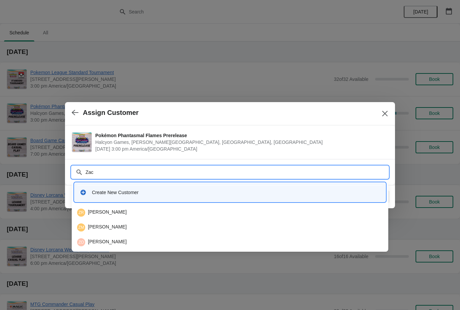
type input "Zach"
click at [205, 226] on div "ZM Zach Muddiman" at bounding box center [230, 227] width 306 height 8
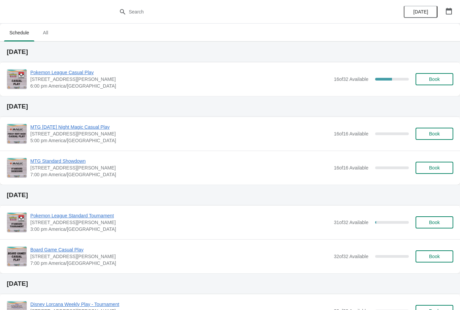
click at [434, 84] on button "Book" at bounding box center [434, 79] width 38 height 12
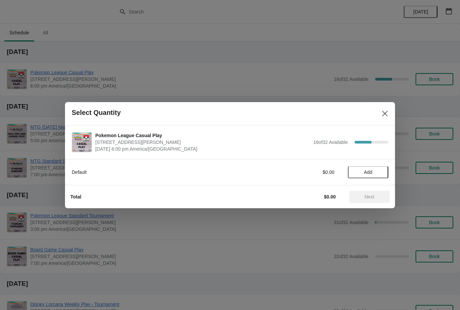
click at [375, 177] on button "Add" at bounding box center [368, 172] width 40 height 12
click at [371, 195] on span "Next" at bounding box center [369, 196] width 10 height 5
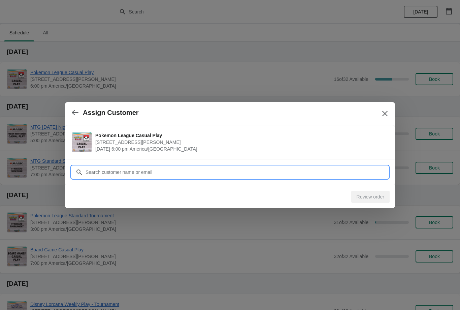
click at [349, 171] on input "Customer" at bounding box center [236, 172] width 303 height 12
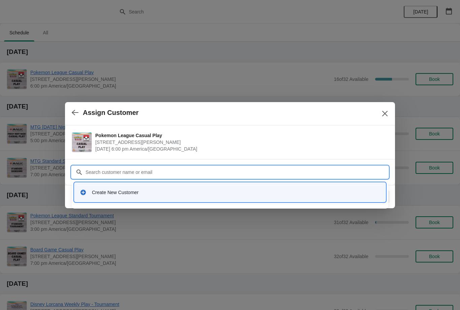
click at [390, 118] on button "Close" at bounding box center [385, 113] width 12 height 12
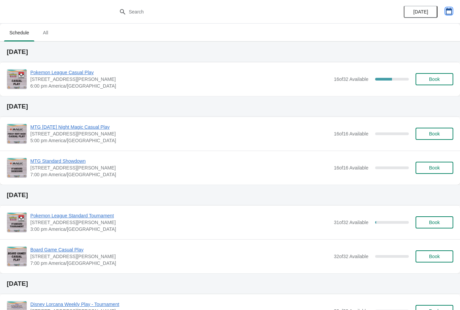
click at [454, 16] on button "button" at bounding box center [448, 11] width 12 height 12
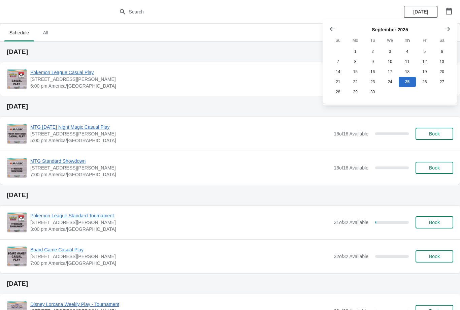
click at [447, 23] on button "Show next month, October 2025" at bounding box center [447, 29] width 12 height 12
click at [446, 29] on icon "Show next month, November 2025" at bounding box center [446, 29] width 5 height 4
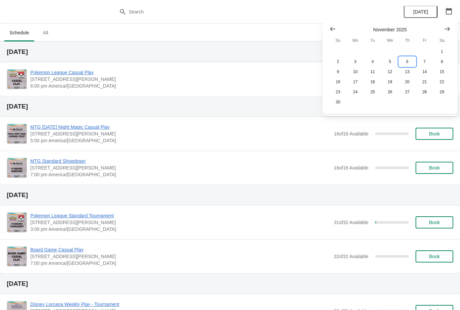
click at [408, 61] on button "6" at bounding box center [406, 62] width 17 height 10
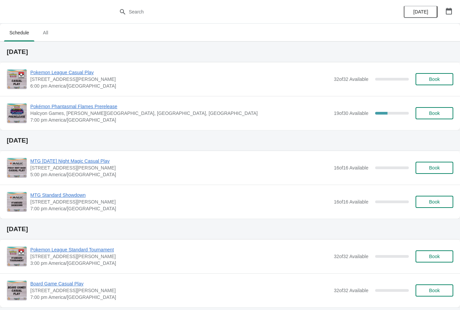
click at [436, 114] on span "Book" at bounding box center [434, 112] width 11 height 5
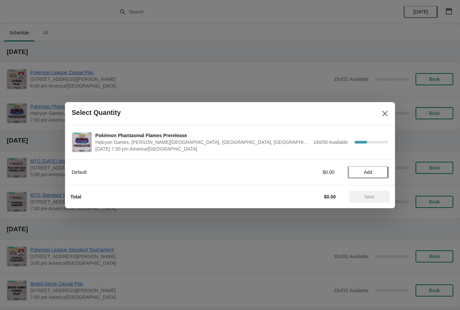
click at [382, 166] on button "Add" at bounding box center [368, 172] width 40 height 12
click at [379, 190] on button "Next" at bounding box center [369, 196] width 40 height 12
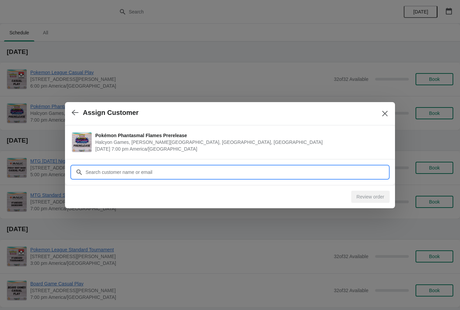
click at [364, 168] on input "Customer" at bounding box center [236, 172] width 303 height 12
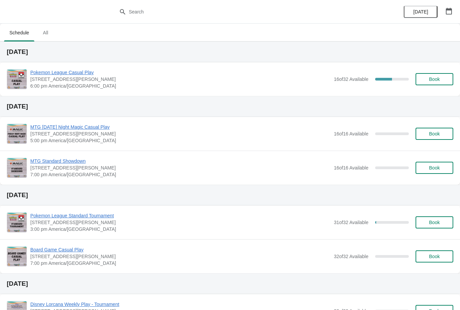
click at [426, 95] on div "Pokemon League Casual Play [STREET_ADDRESS][PERSON_NAME] 6:00 pm America/[GEOGR…" at bounding box center [230, 79] width 460 height 34
click at [439, 73] on button "Book" at bounding box center [434, 79] width 38 height 12
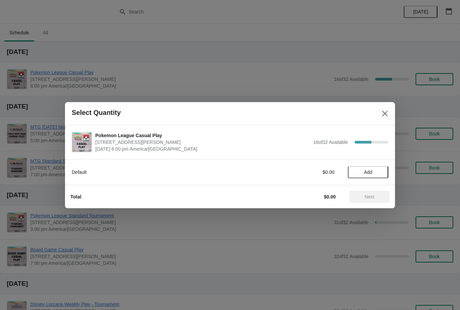
click at [372, 175] on button "Add" at bounding box center [368, 172] width 40 height 12
click at [373, 190] on button "Next" at bounding box center [369, 196] width 40 height 12
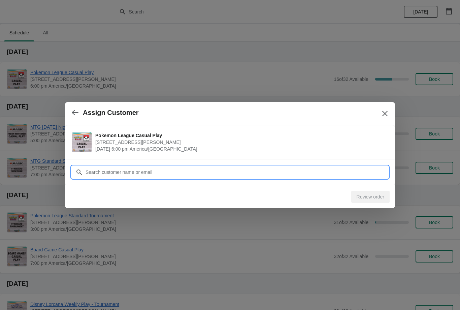
click at [330, 172] on input "Customer" at bounding box center [236, 172] width 303 height 12
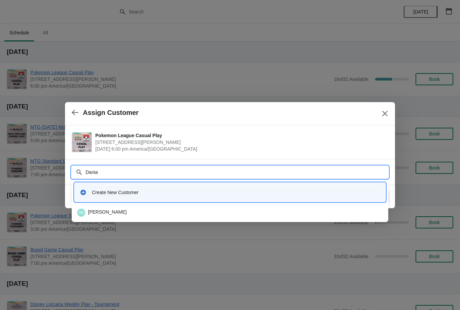
type input "[PERSON_NAME]"
